Goal: Information Seeking & Learning: Learn about a topic

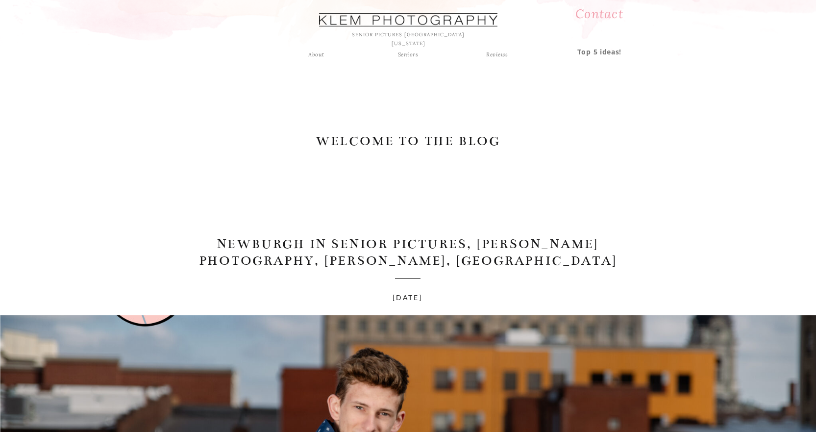
click at [409, 56] on div "Seniors" at bounding box center [407, 54] width 35 height 9
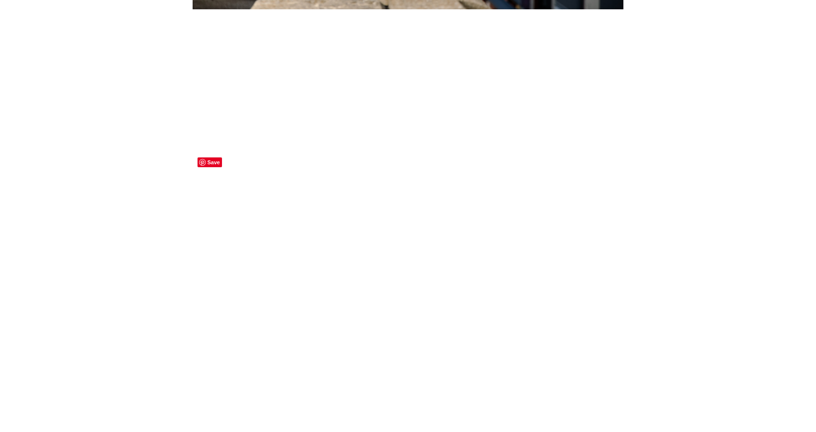
scroll to position [2548, 0]
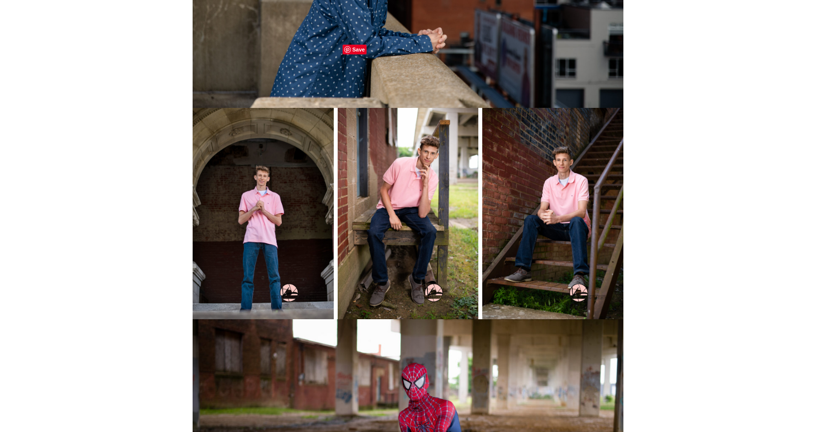
click at [422, 167] on img at bounding box center [408, 213] width 141 height 211
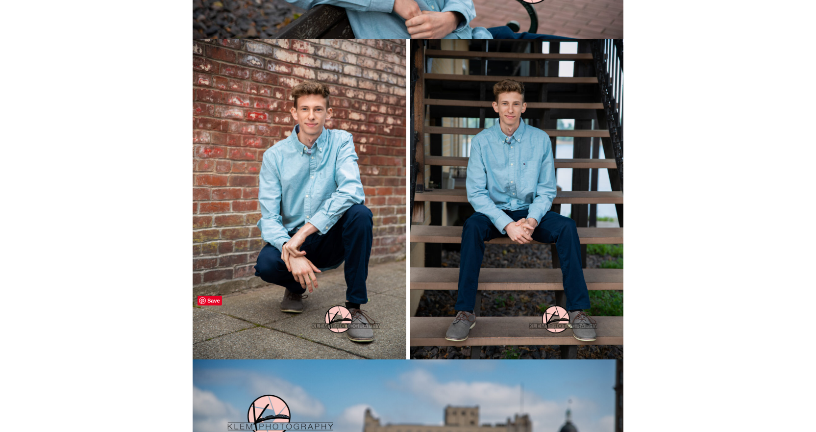
scroll to position [1911, 0]
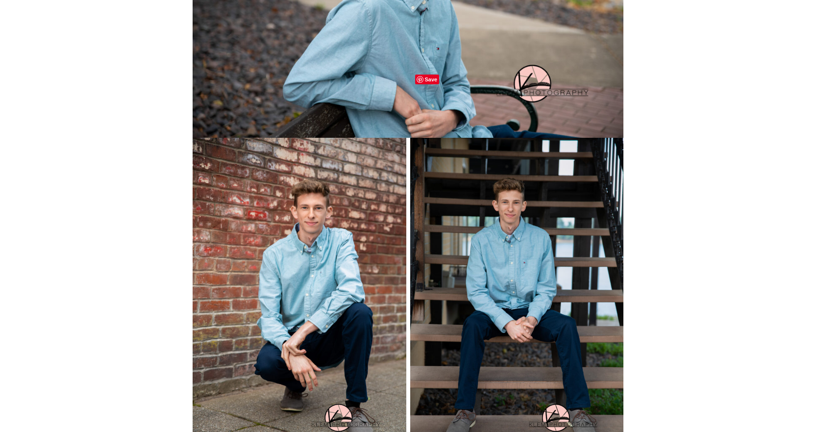
click at [494, 138] on img at bounding box center [517, 298] width 214 height 320
click at [312, 162] on img at bounding box center [300, 298] width 214 height 320
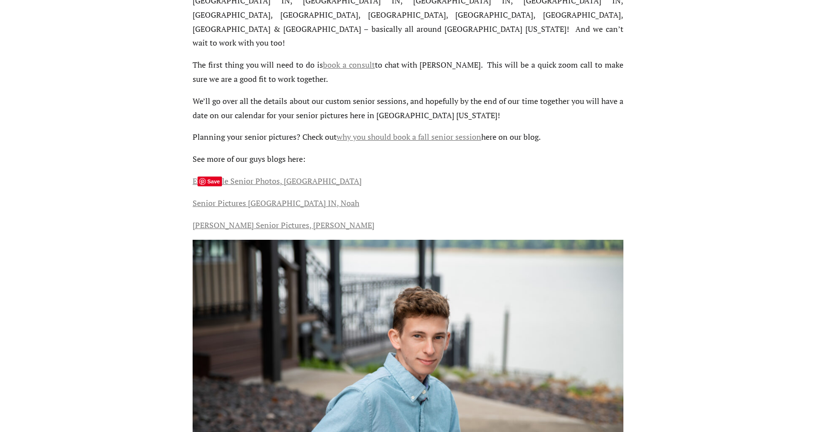
scroll to position [1519, 0]
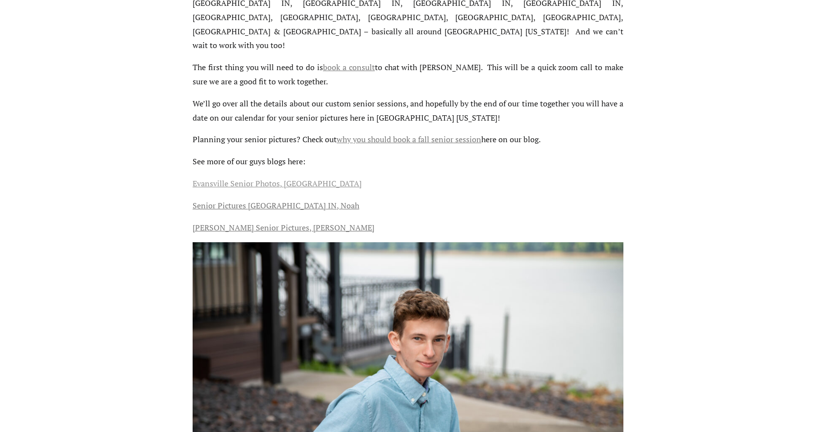
click at [245, 178] on link "Evansville Senior Photos, [GEOGRAPHIC_DATA]" at bounding box center [277, 183] width 169 height 11
click at [391, 134] on link "why you should book a fall senior session" at bounding box center [409, 139] width 145 height 11
click at [219, 178] on link "Evansville Senior Photos, [GEOGRAPHIC_DATA]" at bounding box center [277, 183] width 169 height 11
click at [245, 200] on link "Senior Pictures [GEOGRAPHIC_DATA] IN, Noah" at bounding box center [276, 205] width 167 height 11
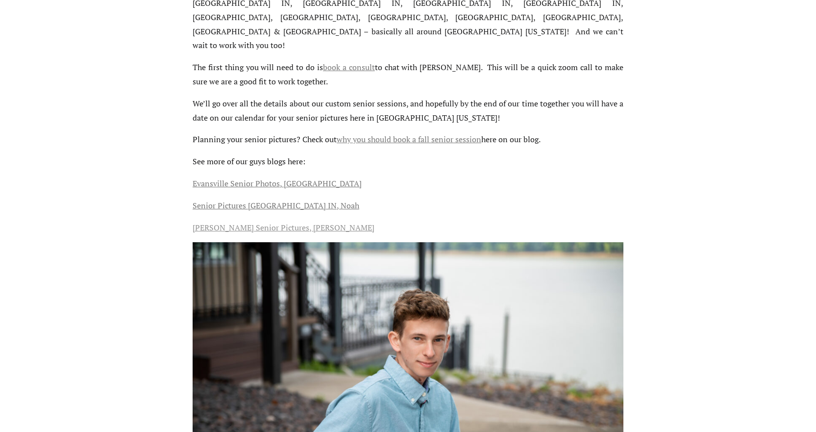
click at [246, 222] on link "[PERSON_NAME] Senior Pictures, [PERSON_NAME]" at bounding box center [284, 227] width 182 height 11
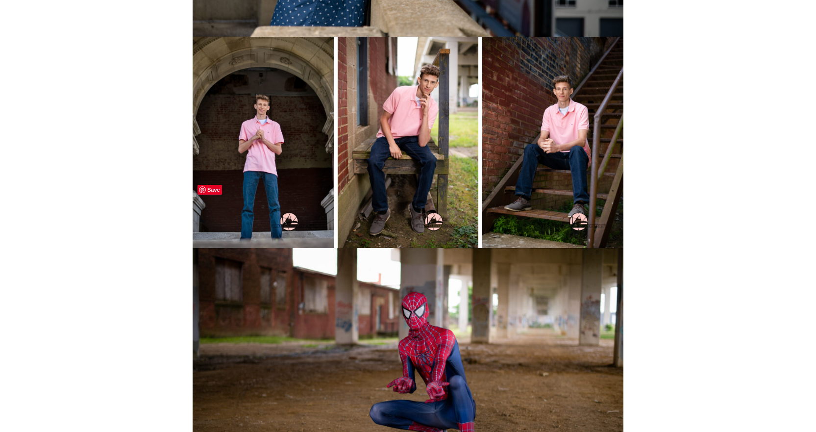
scroll to position [2499, 0]
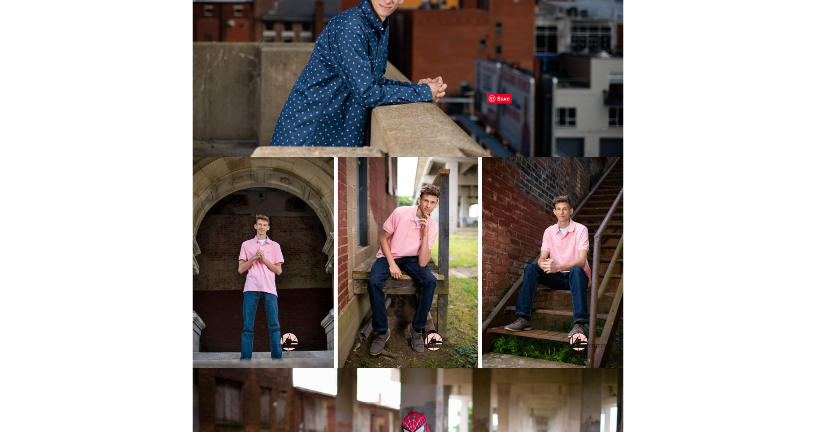
click at [554, 196] on img at bounding box center [552, 262] width 141 height 211
click at [288, 183] on img at bounding box center [263, 262] width 141 height 211
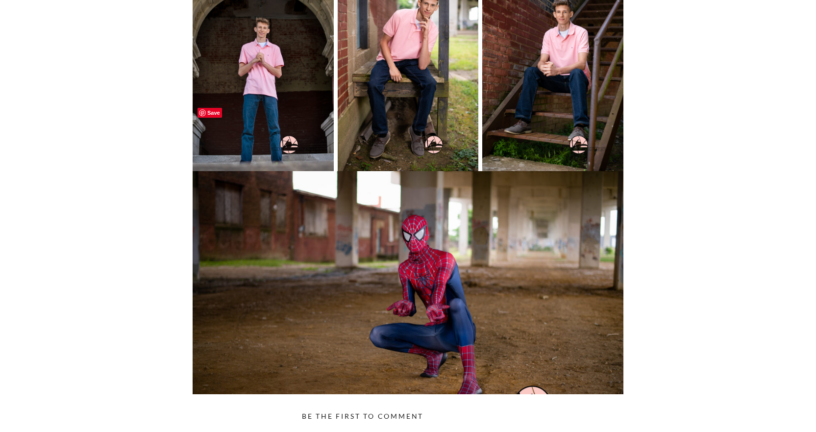
scroll to position [2891, 0]
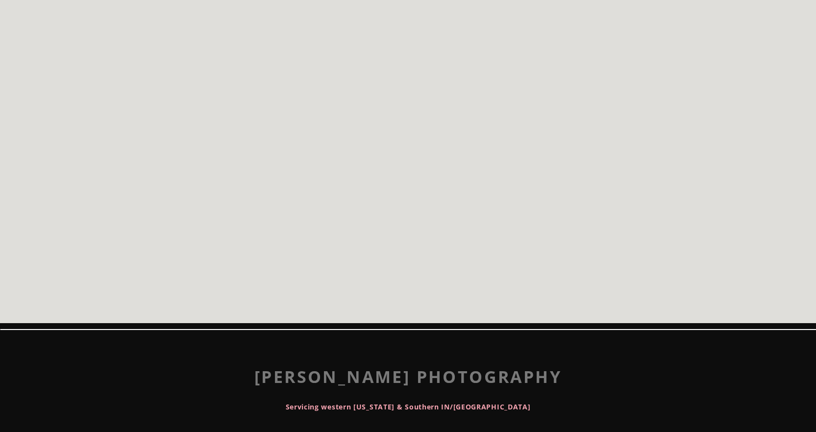
scroll to position [3626, 0]
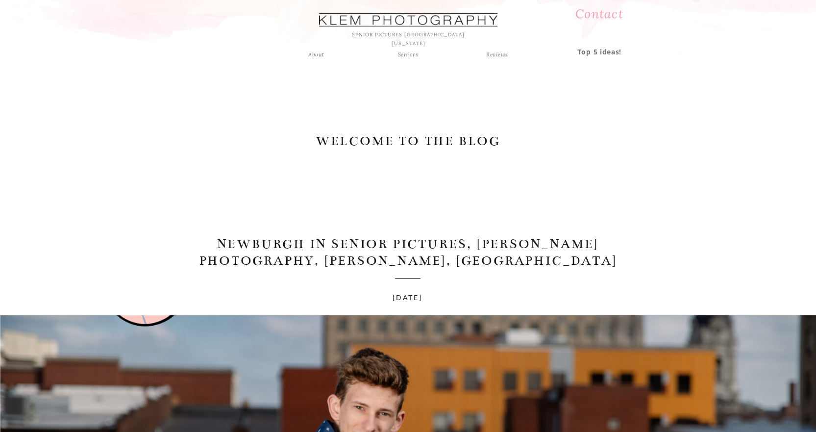
click at [462, 22] on div at bounding box center [408, 19] width 178 height 13
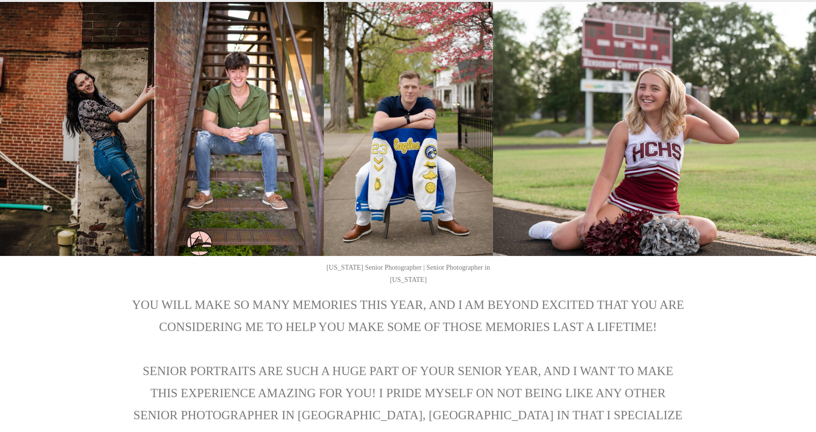
scroll to position [1225, 0]
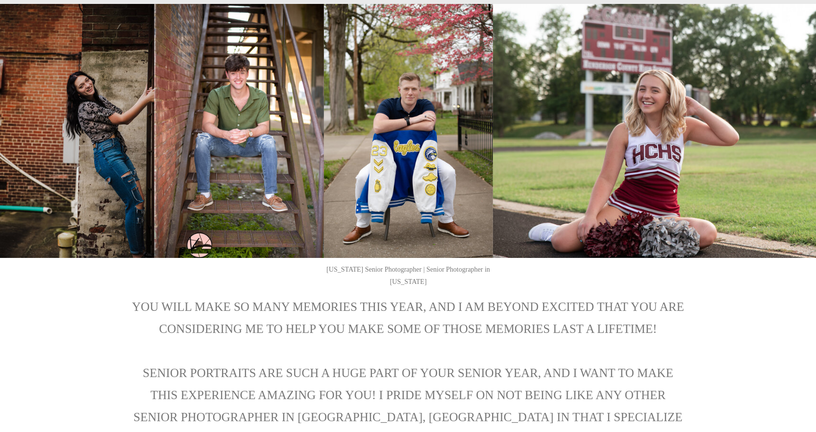
click at [234, 93] on img at bounding box center [238, 131] width 169 height 254
click at [237, 95] on img at bounding box center [238, 131] width 169 height 254
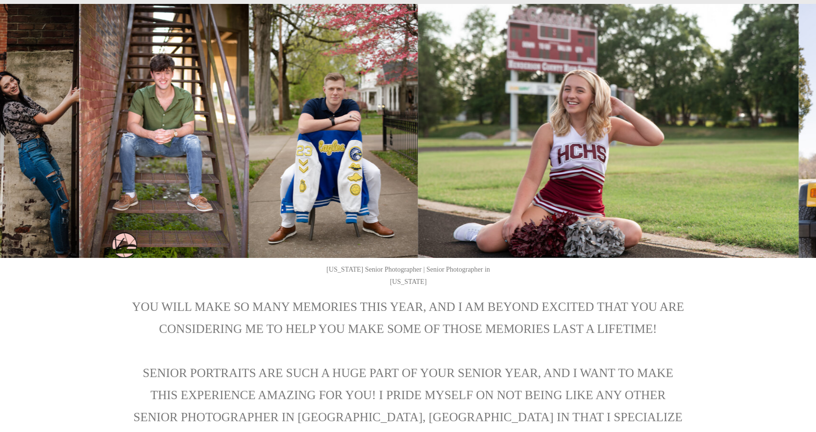
click at [175, 114] on img at bounding box center [163, 131] width 169 height 254
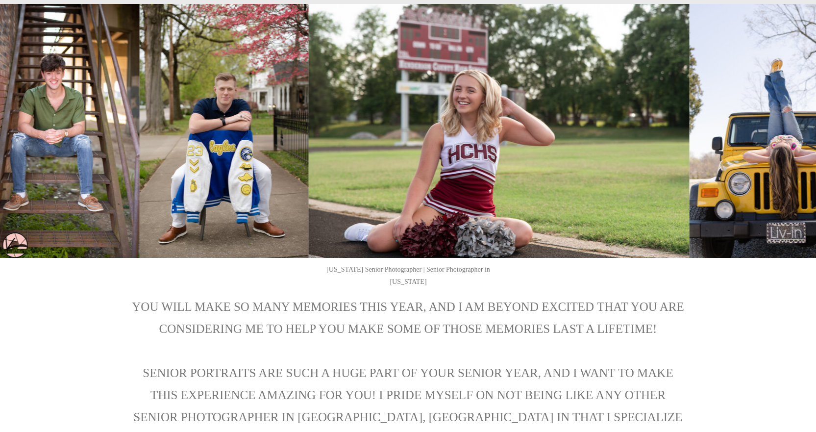
click at [308, 144] on img at bounding box center [498, 131] width 381 height 254
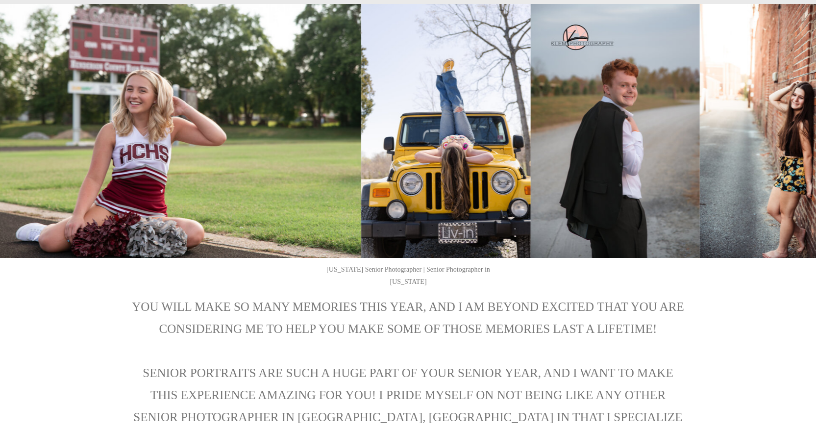
click at [229, 166] on img at bounding box center [170, 131] width 381 height 254
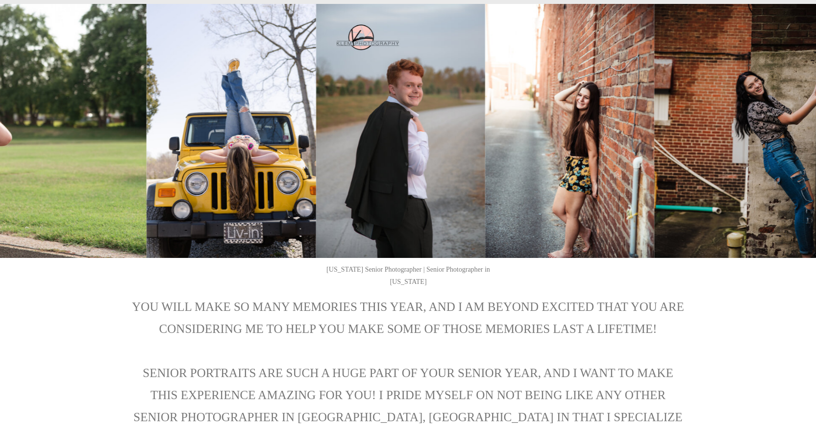
click at [200, 185] on img at bounding box center [230, 131] width 169 height 254
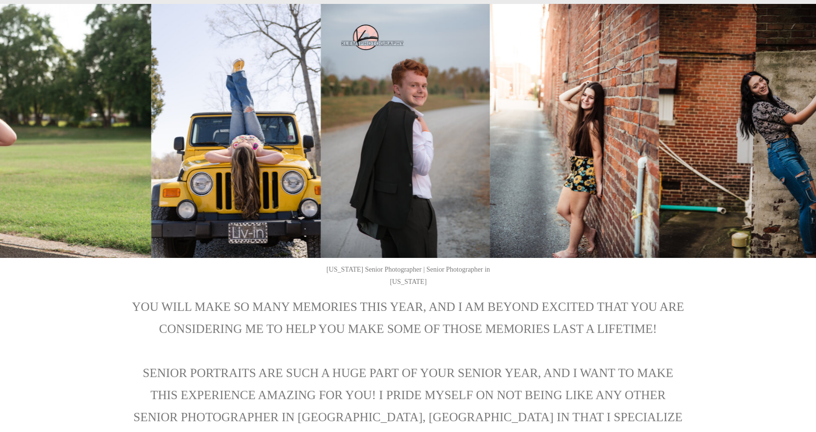
click at [490, 201] on img at bounding box center [574, 131] width 169 height 254
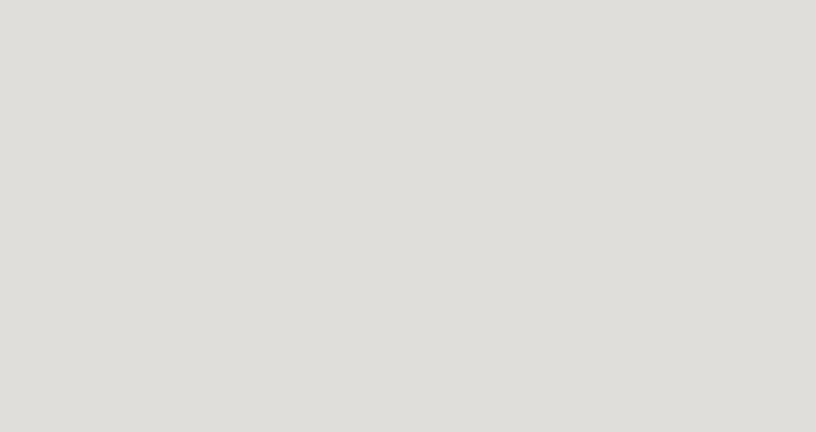
scroll to position [4067, 0]
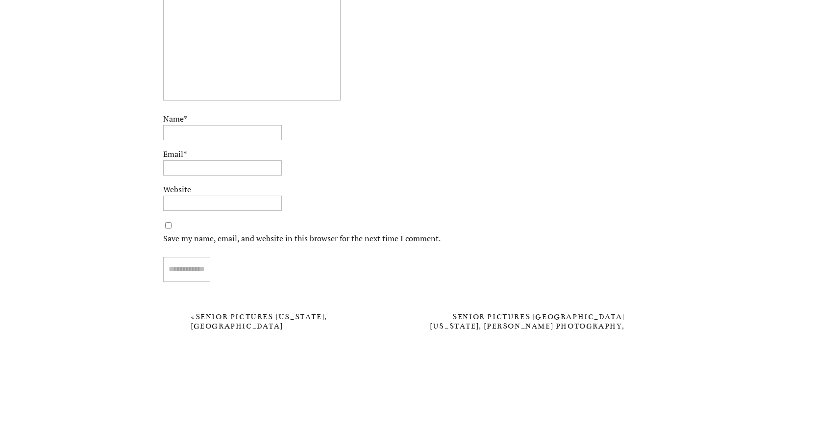
scroll to position [3385, 0]
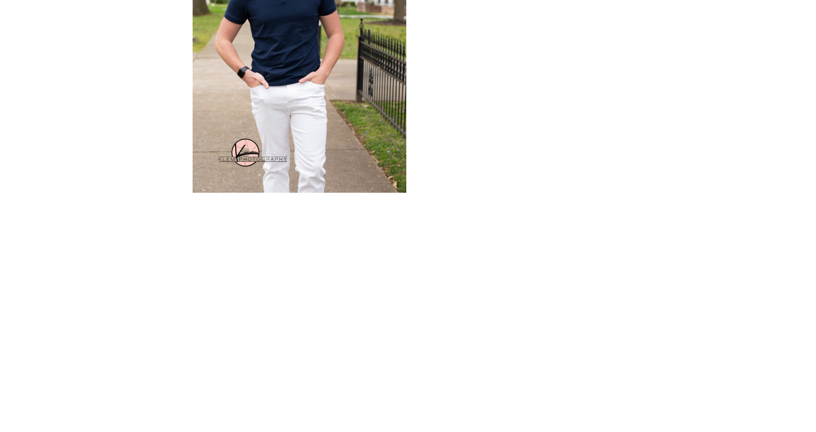
scroll to position [1470, 0]
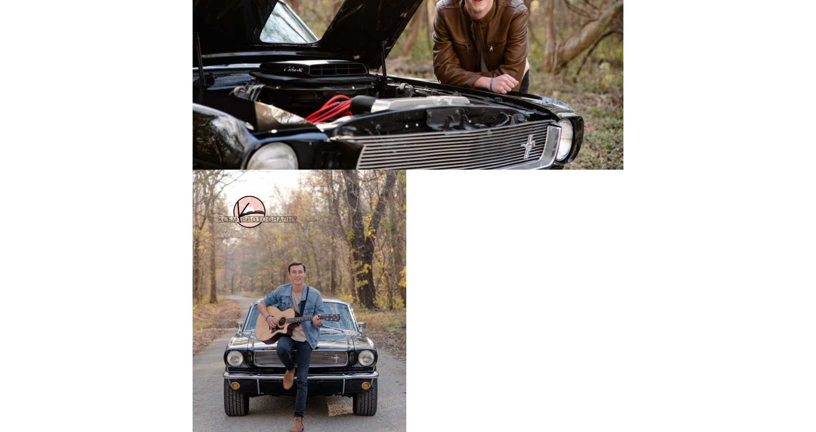
scroll to position [1715, 0]
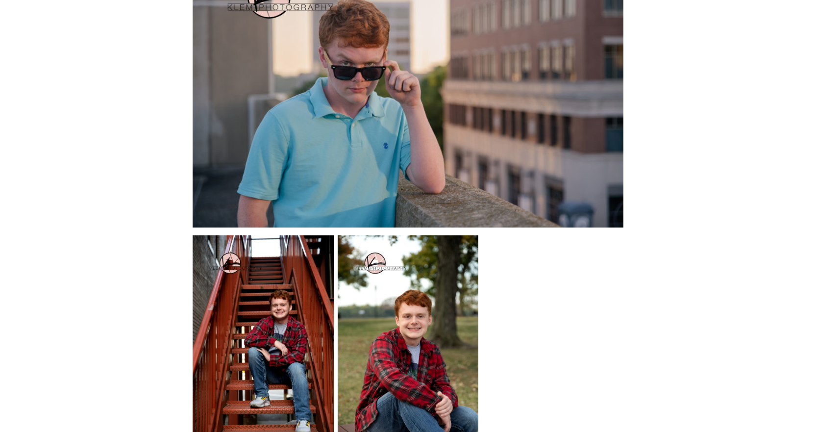
scroll to position [2548, 0]
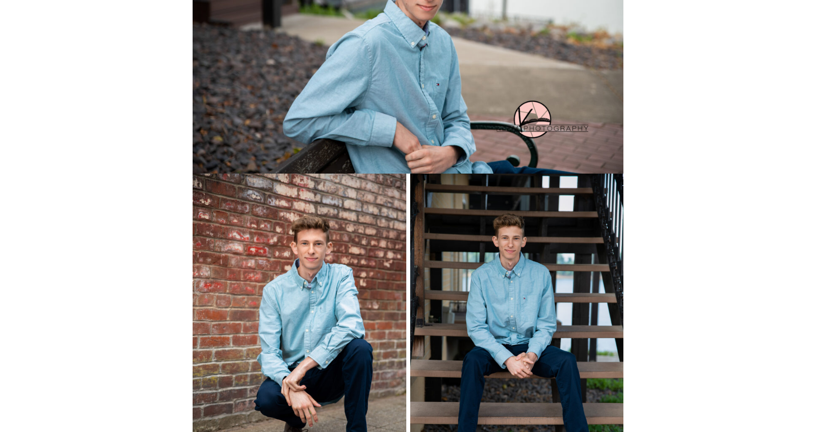
scroll to position [1960, 0]
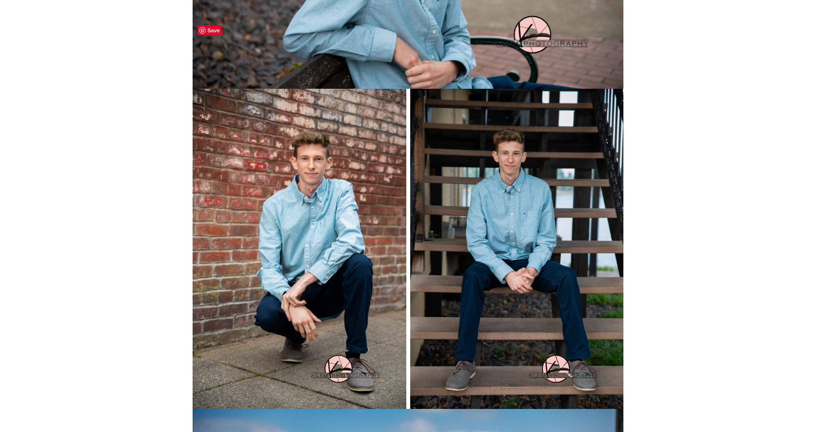
click at [326, 139] on img at bounding box center [300, 249] width 214 height 320
click at [218, 28] on span "Save" at bounding box center [209, 30] width 24 height 10
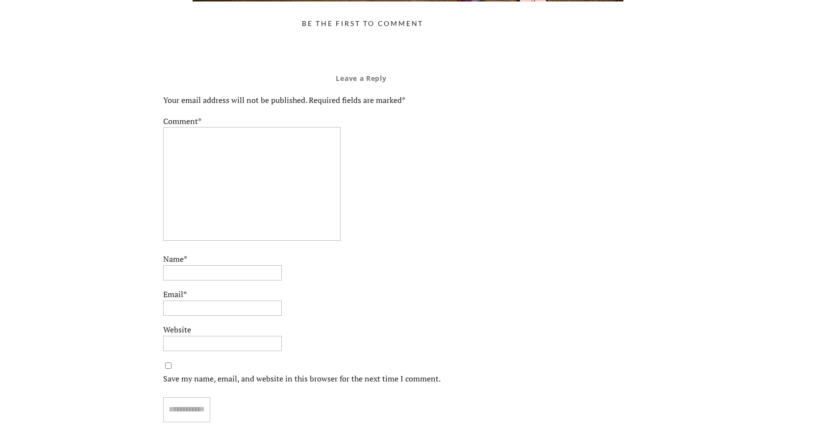
scroll to position [3230, 0]
